Goal: Complete application form

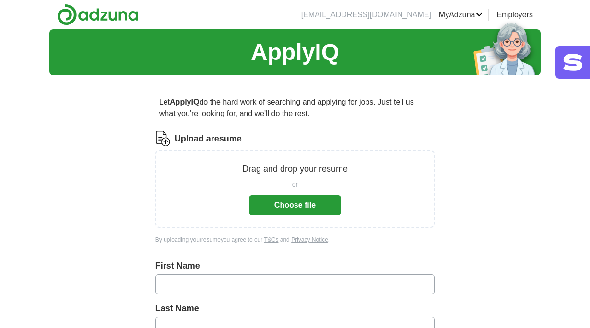
click at [304, 207] on button "Choose file" at bounding box center [295, 205] width 92 height 20
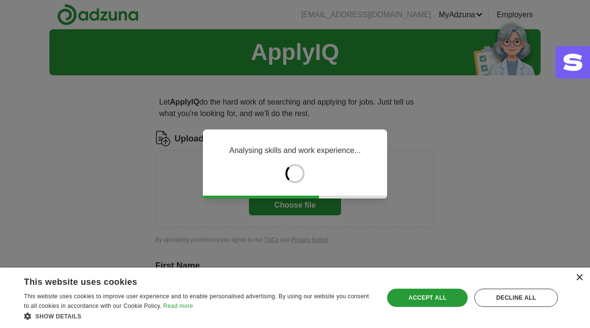
click at [579, 279] on div "×" at bounding box center [579, 277] width 7 height 7
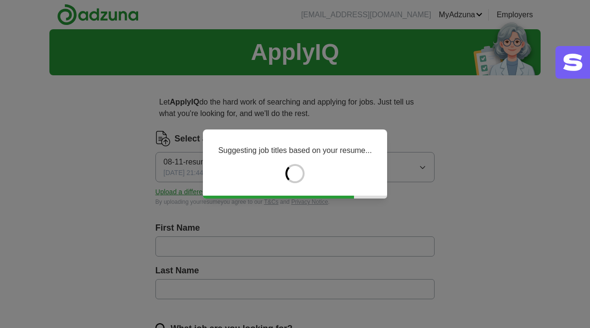
type input "*********"
type input "*******"
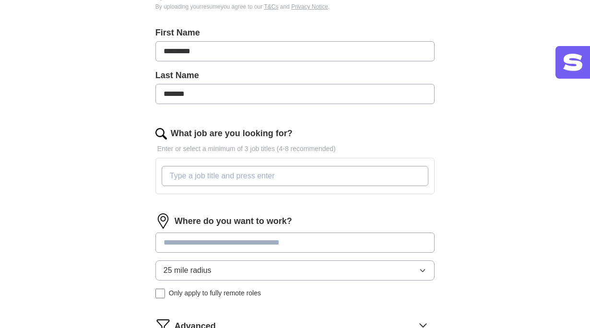
scroll to position [229, 0]
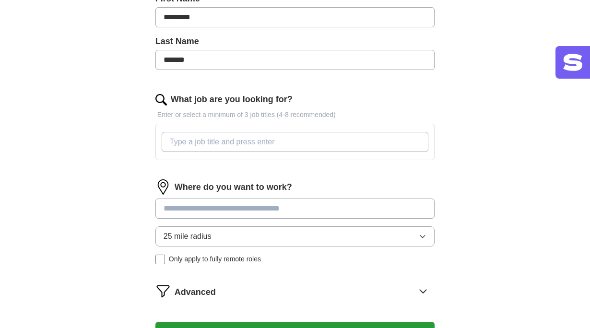
click at [205, 140] on input "What job are you looking for?" at bounding box center [295, 142] width 267 height 20
type input "X"
type input "custom Trade Compliance Lead or management"
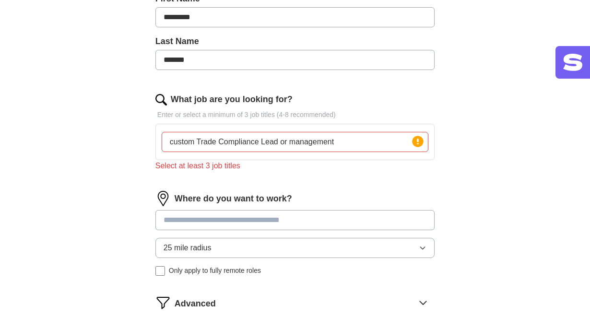
click at [207, 207] on div "Where do you want to work? 25 mile radius Only apply to fully remote roles" at bounding box center [294, 237] width 279 height 93
click at [205, 218] on input at bounding box center [294, 220] width 279 height 20
type input "******"
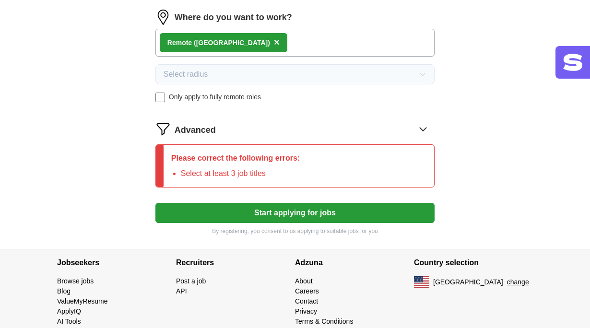
scroll to position [429, 0]
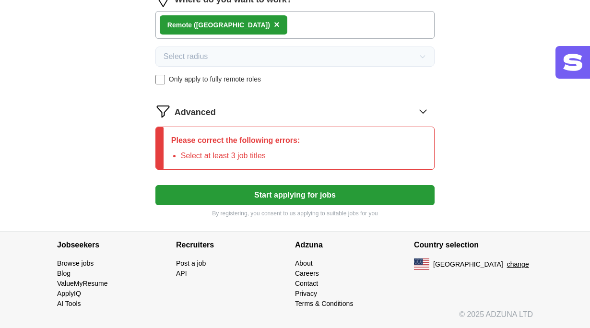
click at [272, 193] on button "Start applying for jobs" at bounding box center [294, 195] width 279 height 20
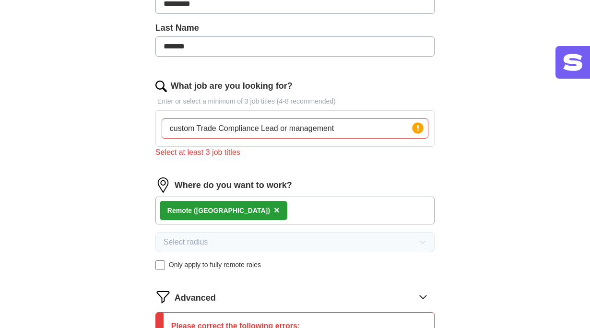
scroll to position [238, 0]
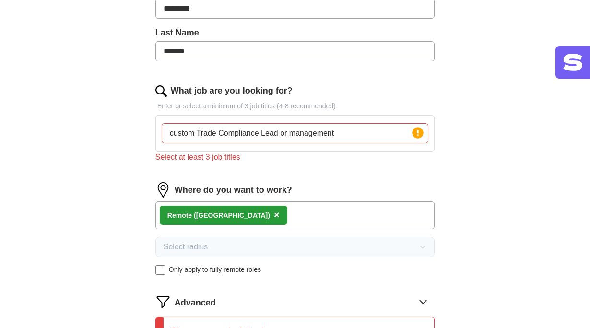
click at [289, 135] on input "custom Trade Compliance Lead or management" at bounding box center [295, 133] width 267 height 20
click at [370, 131] on input "custom Trade Compliance Lead, compliance management" at bounding box center [295, 133] width 267 height 20
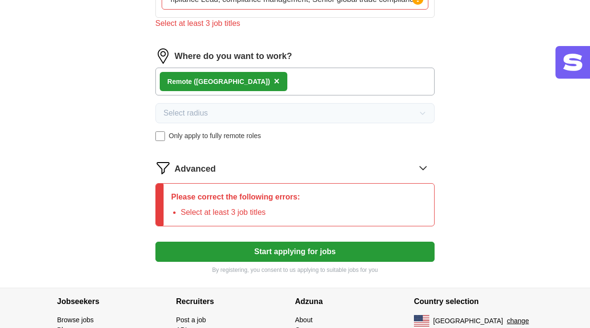
scroll to position [374, 0]
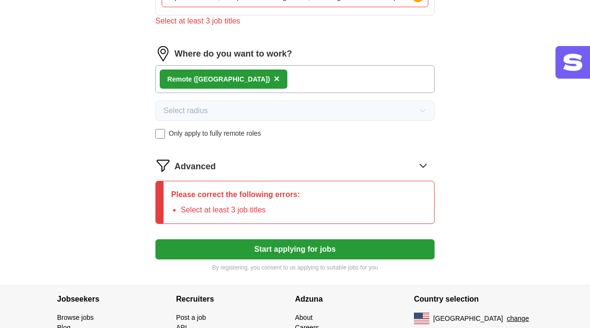
type input "custom Trade Compliance Lead, compliance management, Senior global trade compli…"
click at [284, 251] on button "Start applying for jobs" at bounding box center [294, 249] width 279 height 20
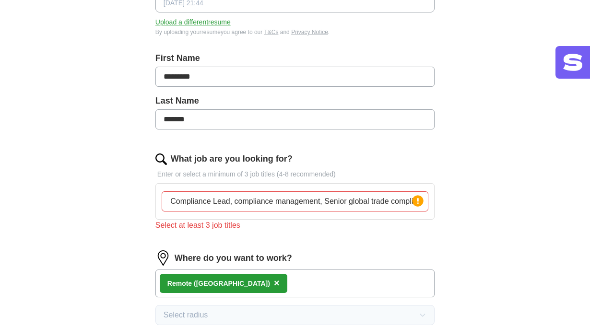
scroll to position [0, 63]
click at [419, 203] on circle at bounding box center [418, 200] width 11 height 11
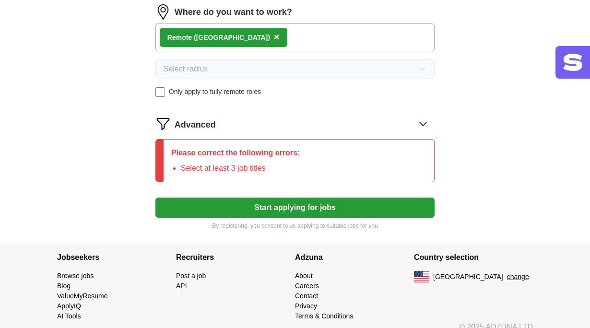
scroll to position [429, 0]
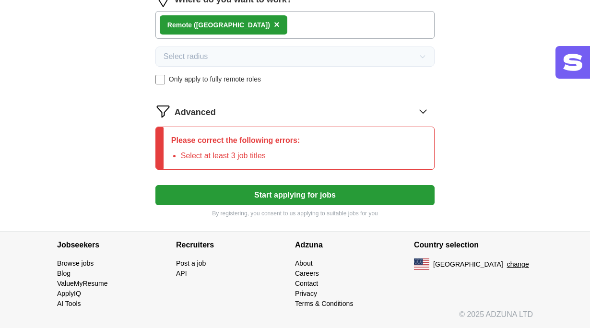
click at [423, 111] on icon at bounding box center [423, 111] width 15 height 15
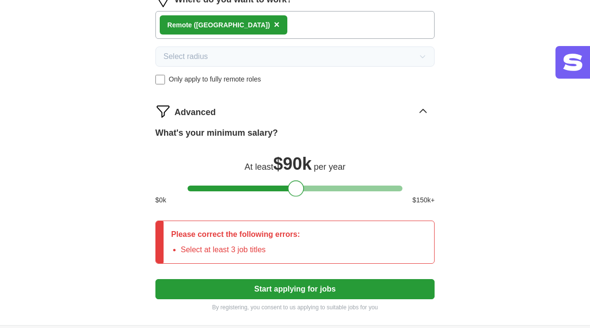
drag, startPoint x: 193, startPoint y: 190, endPoint x: 294, endPoint y: 192, distance: 100.8
click at [294, 192] on div at bounding box center [296, 188] width 16 height 16
drag, startPoint x: 296, startPoint y: 187, endPoint x: 304, endPoint y: 191, distance: 9.5
click at [304, 191] on div at bounding box center [304, 188] width 16 height 16
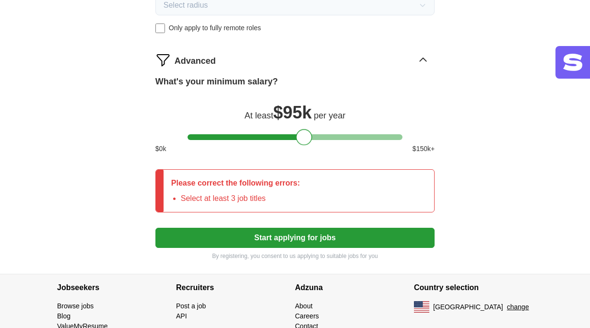
scroll to position [523, 0]
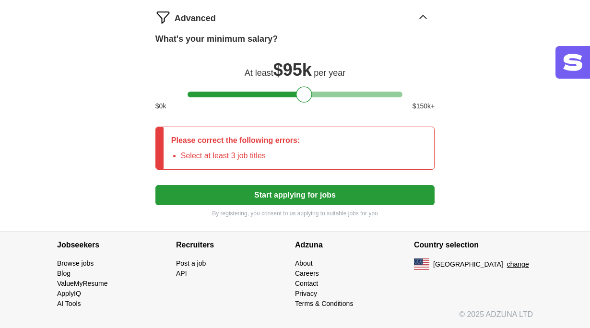
click at [303, 190] on button "Start applying for jobs" at bounding box center [294, 195] width 279 height 20
click at [302, 199] on button "Start applying for jobs" at bounding box center [294, 195] width 279 height 20
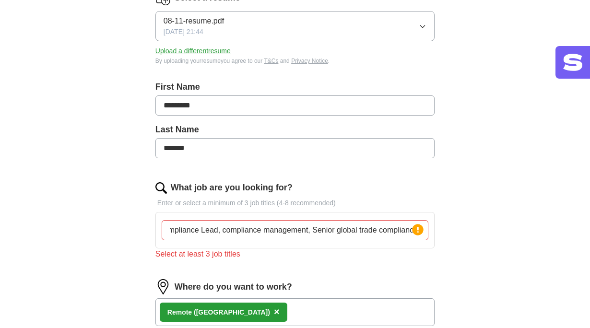
scroll to position [144, 0]
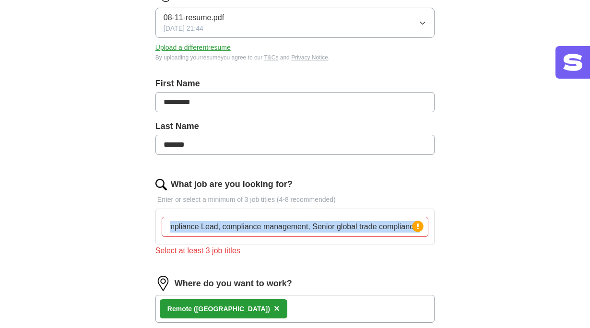
drag, startPoint x: 413, startPoint y: 228, endPoint x: 254, endPoint y: 225, distance: 158.4
click at [254, 225] on div "custom Trade Compliance Lead, compliance management, Senior global trade compli…" at bounding box center [295, 227] width 267 height 20
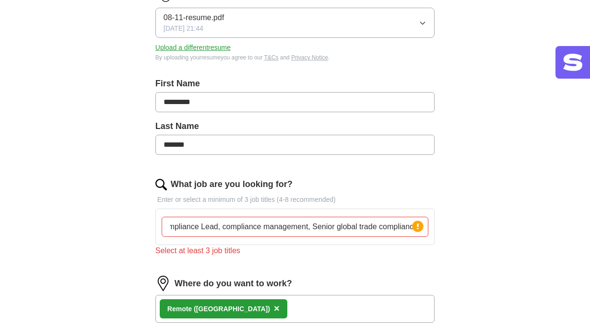
click at [252, 220] on input "custom Trade Compliance Lead, compliance management, Senior global trade compli…" at bounding box center [295, 227] width 267 height 20
click at [325, 225] on input "custom Trade Compliance Lead, compliance management, Senior global trade compli…" at bounding box center [295, 227] width 267 height 20
drag, startPoint x: 168, startPoint y: 228, endPoint x: 422, endPoint y: 241, distance: 254.2
click at [422, 241] on div "custom Trade Compliance Lead, compliance management, Senior global trade compli…" at bounding box center [294, 227] width 279 height 36
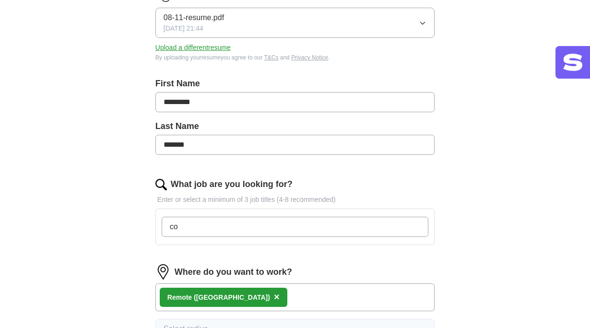
type input "c"
type input "management, lead of Custom Trade Compliance"
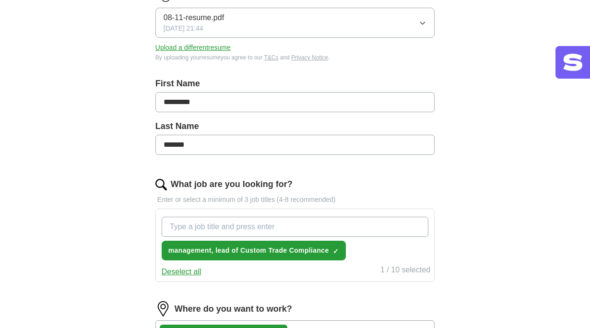
click at [185, 232] on input "What job are you looking for?" at bounding box center [295, 227] width 267 height 20
type input "O"
type input "Senior management"
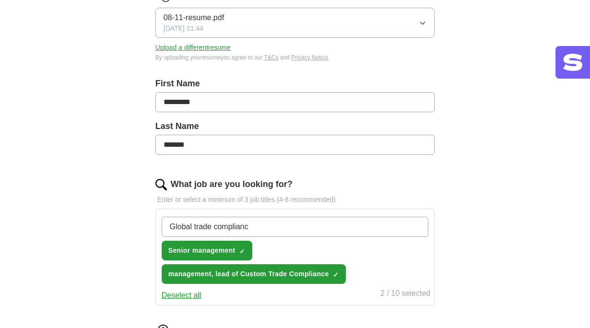
type input "Global trade compliance"
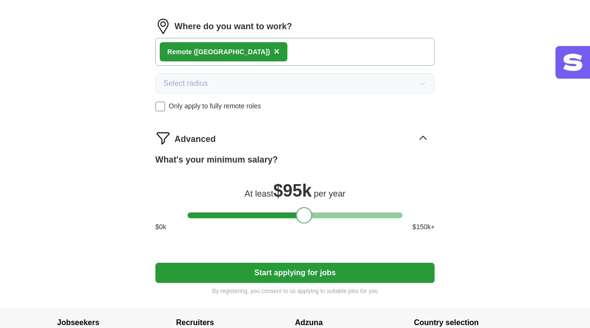
scroll to position [473, 0]
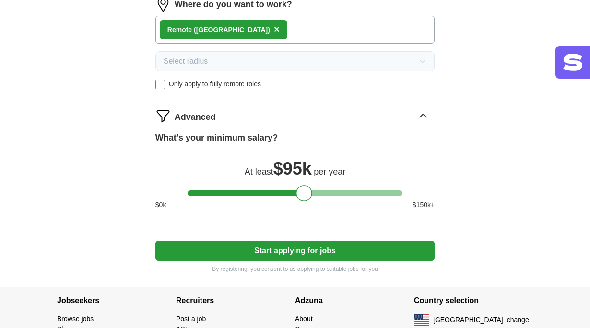
click at [286, 245] on button "Start applying for jobs" at bounding box center [294, 251] width 279 height 20
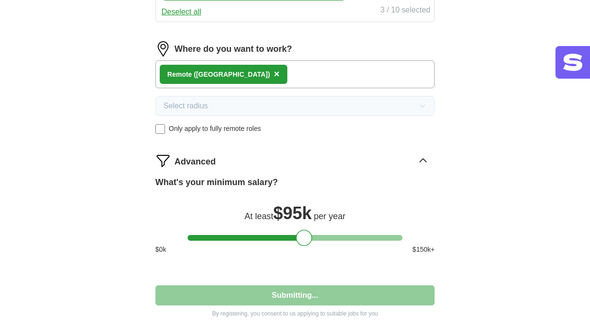
select select "**"
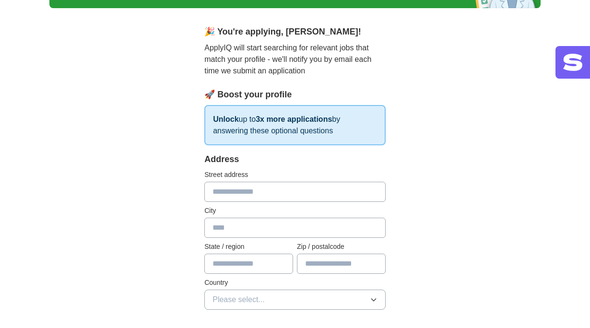
scroll to position [85, 0]
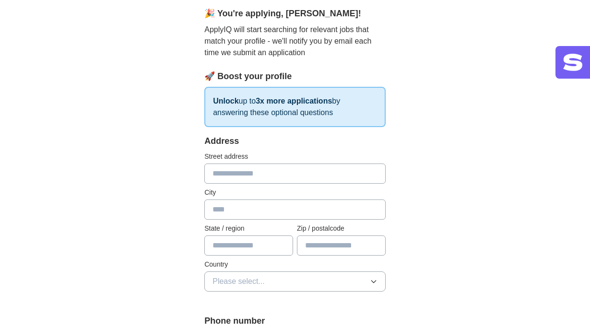
click at [223, 179] on input "text" at bounding box center [294, 174] width 181 height 20
type input "**********"
type input "**"
type input "*****"
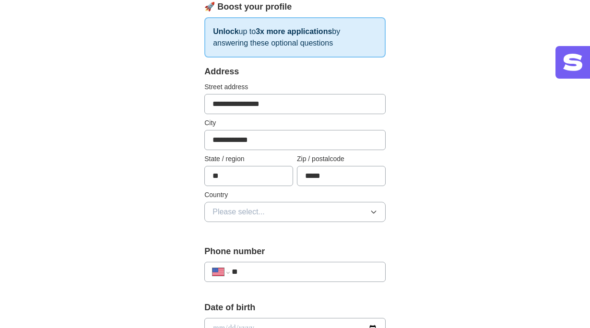
scroll to position [181, 0]
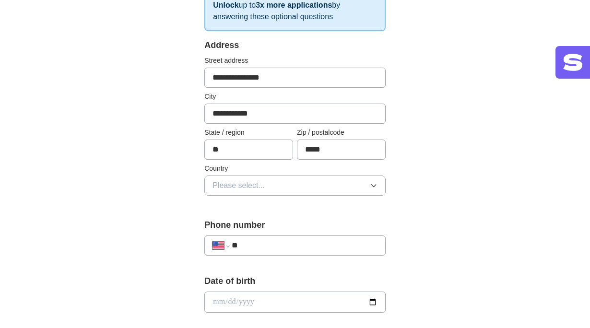
click at [266, 176] on button "Please select..." at bounding box center [294, 186] width 181 height 20
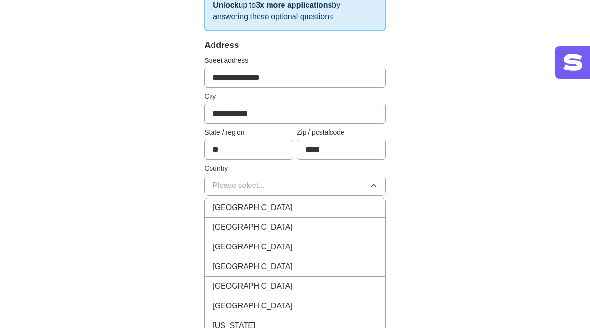
click at [256, 226] on span "[GEOGRAPHIC_DATA]" at bounding box center [253, 228] width 80 height 12
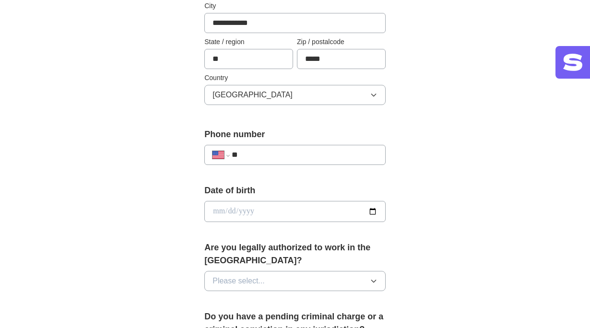
scroll to position [273, 0]
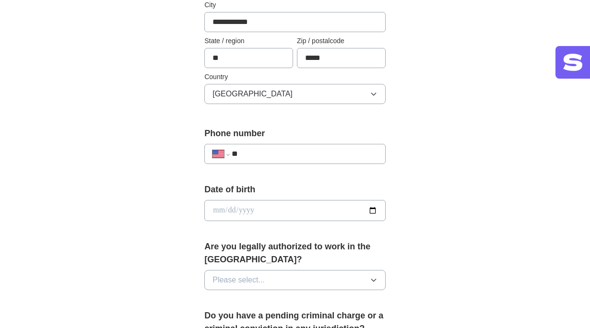
click at [251, 151] on input "**" at bounding box center [305, 154] width 146 height 12
type input "**********"
click at [237, 216] on input "date" at bounding box center [294, 210] width 181 height 21
type input "**********"
click at [247, 286] on button "Please select..." at bounding box center [294, 280] width 181 height 20
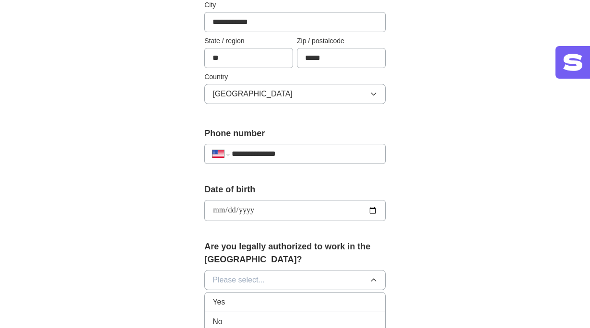
click at [237, 302] on div "Yes" at bounding box center [295, 303] width 165 height 12
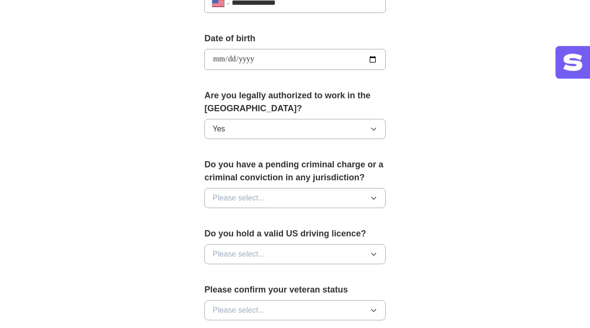
scroll to position [429, 0]
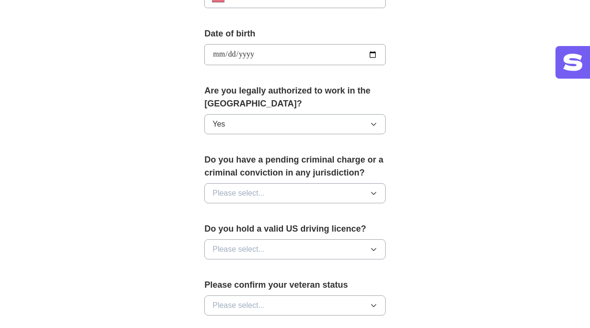
click at [237, 189] on span "Please select..." at bounding box center [239, 194] width 52 height 12
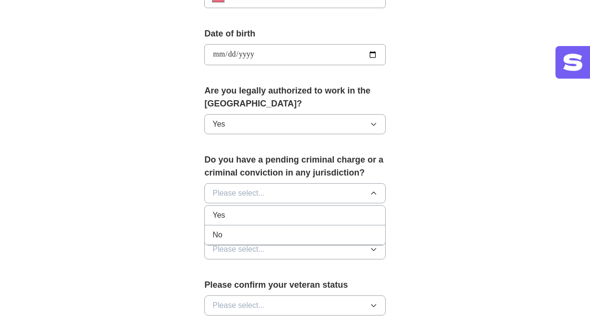
click at [232, 234] on div "No" at bounding box center [295, 235] width 165 height 12
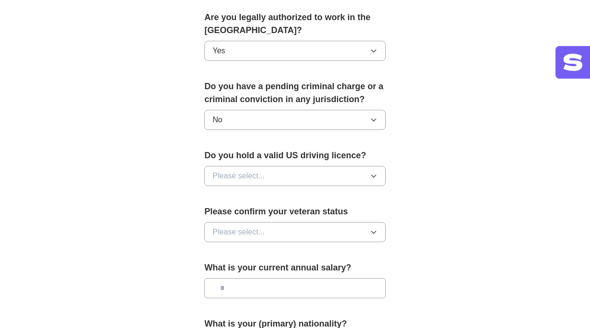
scroll to position [503, 0]
click at [231, 172] on span "Please select..." at bounding box center [239, 176] width 52 height 12
click at [221, 199] on span "Yes" at bounding box center [219, 198] width 12 height 12
click at [223, 228] on span "Please select..." at bounding box center [239, 232] width 52 height 12
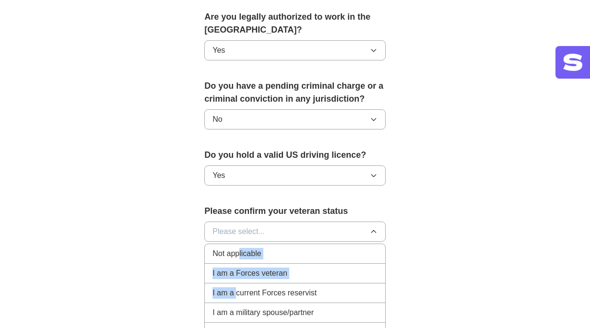
drag, startPoint x: 238, startPoint y: 297, endPoint x: 240, endPoint y: 251, distance: 46.1
click at [240, 251] on ul "Not applicable I am a Forces veteran I am a current Forces reservist I am a mil…" at bounding box center [294, 293] width 181 height 99
click at [273, 257] on div "Not applicable" at bounding box center [295, 254] width 165 height 12
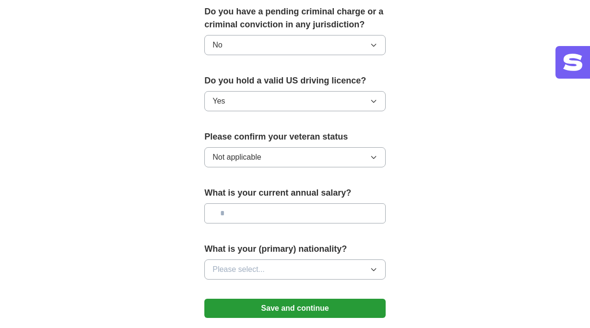
scroll to position [600, 0]
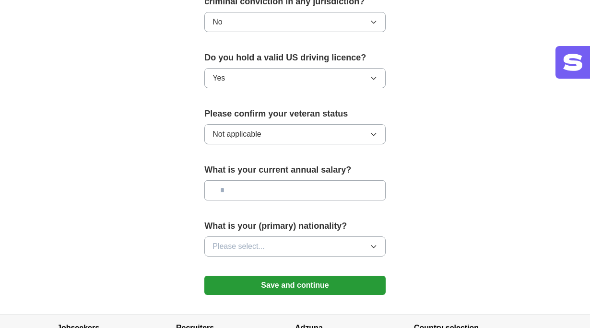
click at [373, 137] on icon "button" at bounding box center [374, 135] width 8 height 8
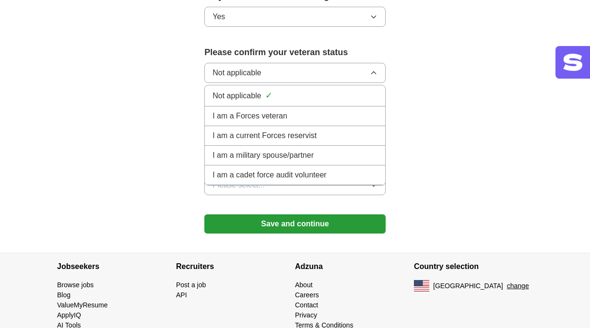
scroll to position [665, 0]
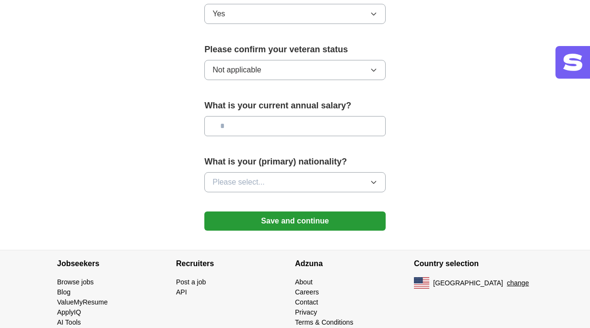
click at [237, 127] on input "text" at bounding box center [294, 126] width 181 height 20
click at [242, 186] on span "Please select..." at bounding box center [239, 183] width 52 height 12
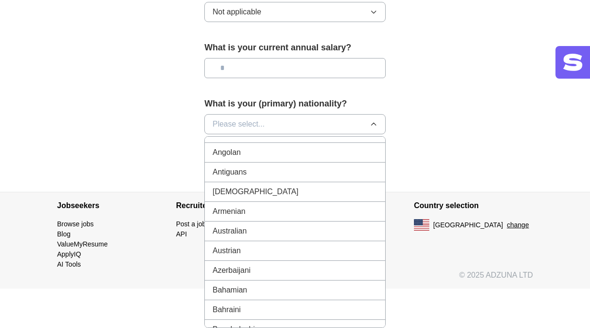
scroll to position [0, 0]
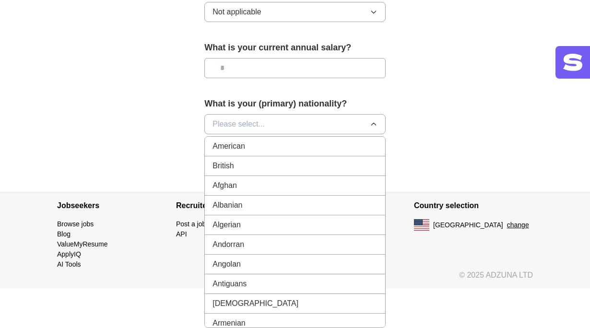
click at [259, 148] on div "American" at bounding box center [295, 147] width 165 height 12
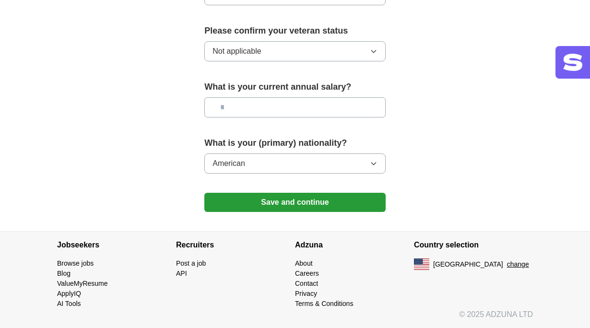
click at [244, 108] on input "text" at bounding box center [294, 107] width 181 height 20
click at [305, 201] on button "Save and continue" at bounding box center [294, 202] width 181 height 19
